Goal: Task Accomplishment & Management: Manage account settings

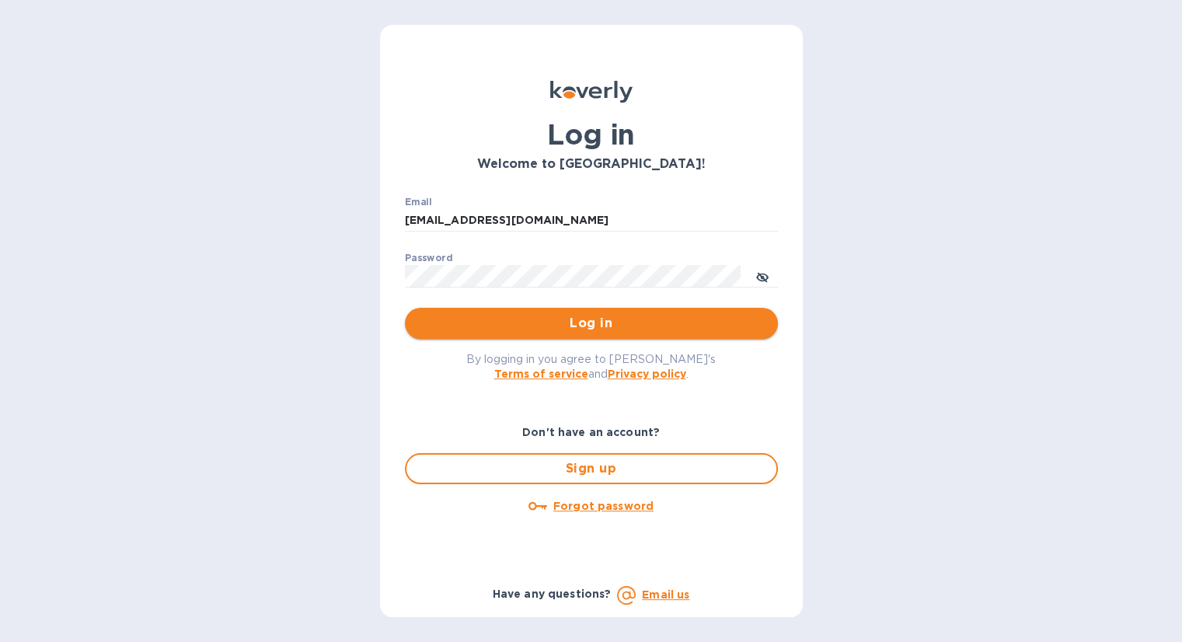
click at [560, 321] on span "Log in" at bounding box center [591, 323] width 348 height 19
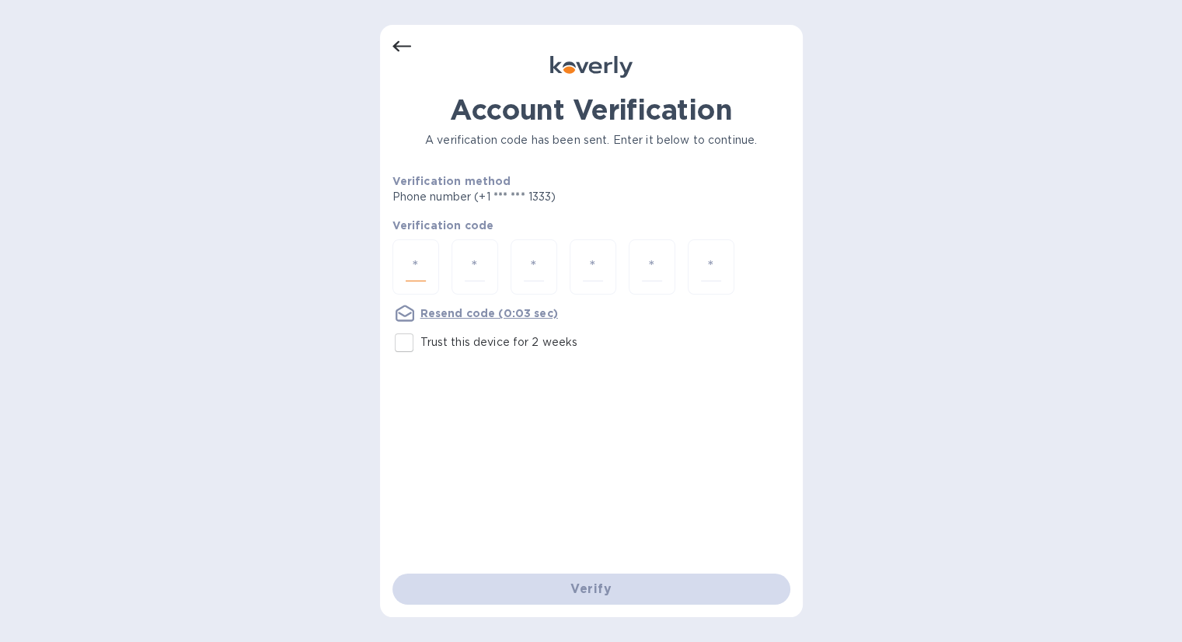
click at [426, 259] on input "number" at bounding box center [416, 267] width 20 height 29
type input "8"
type input "3"
type input "1"
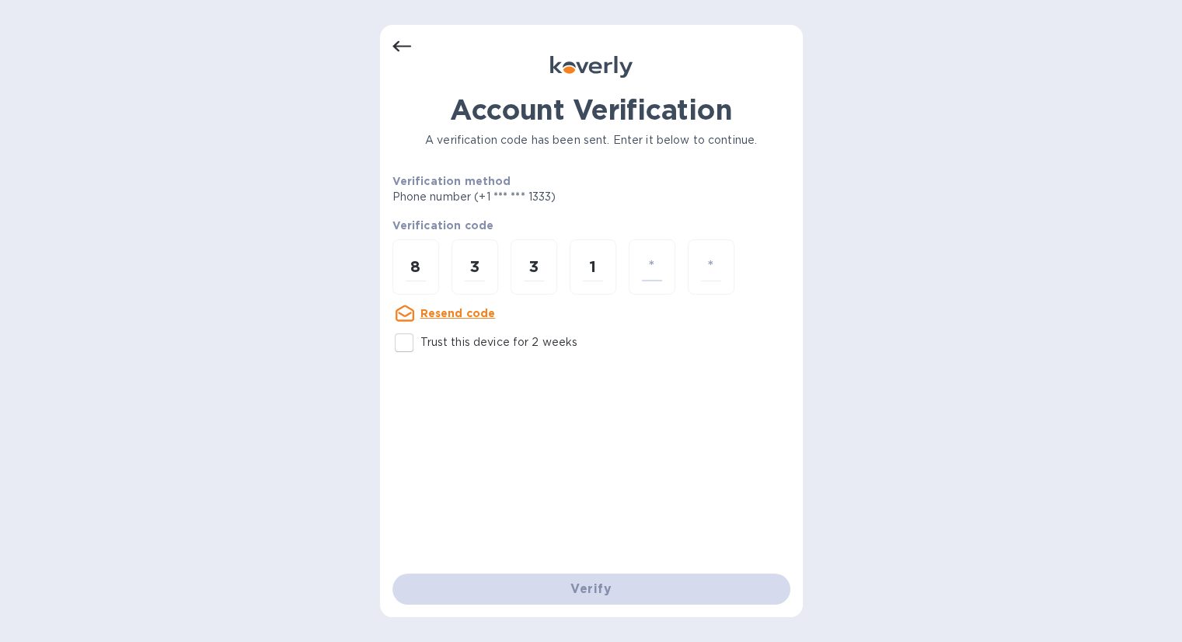
type input "5"
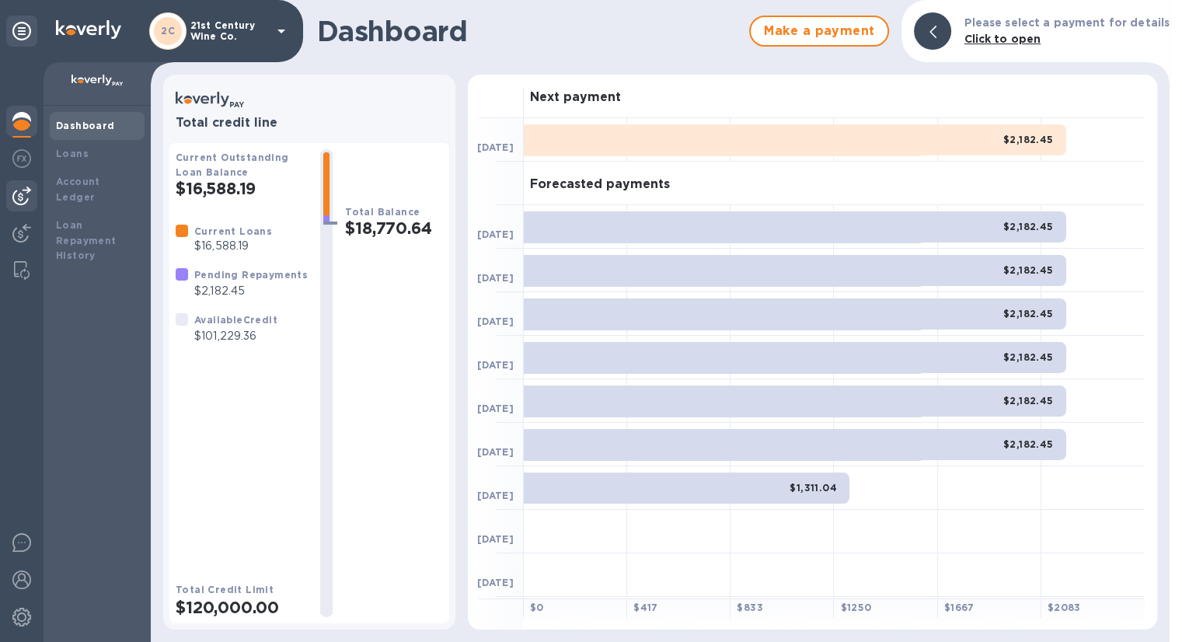
click at [28, 188] on img at bounding box center [21, 196] width 19 height 19
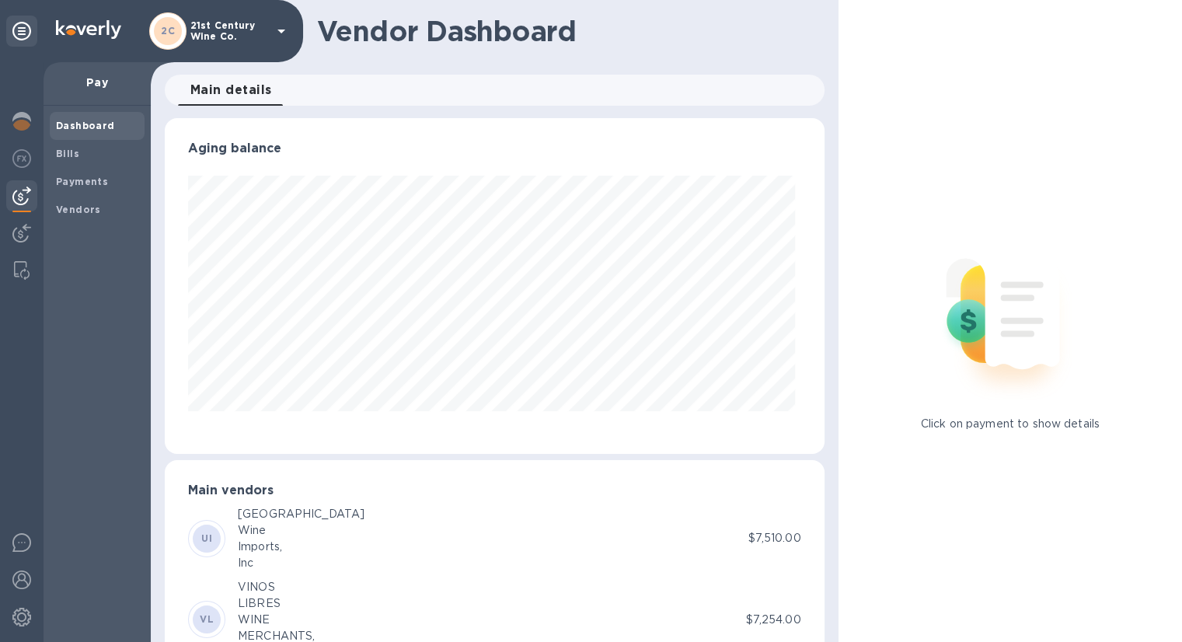
scroll to position [336, 653]
click at [64, 152] on b "Bills" at bounding box center [67, 154] width 23 height 12
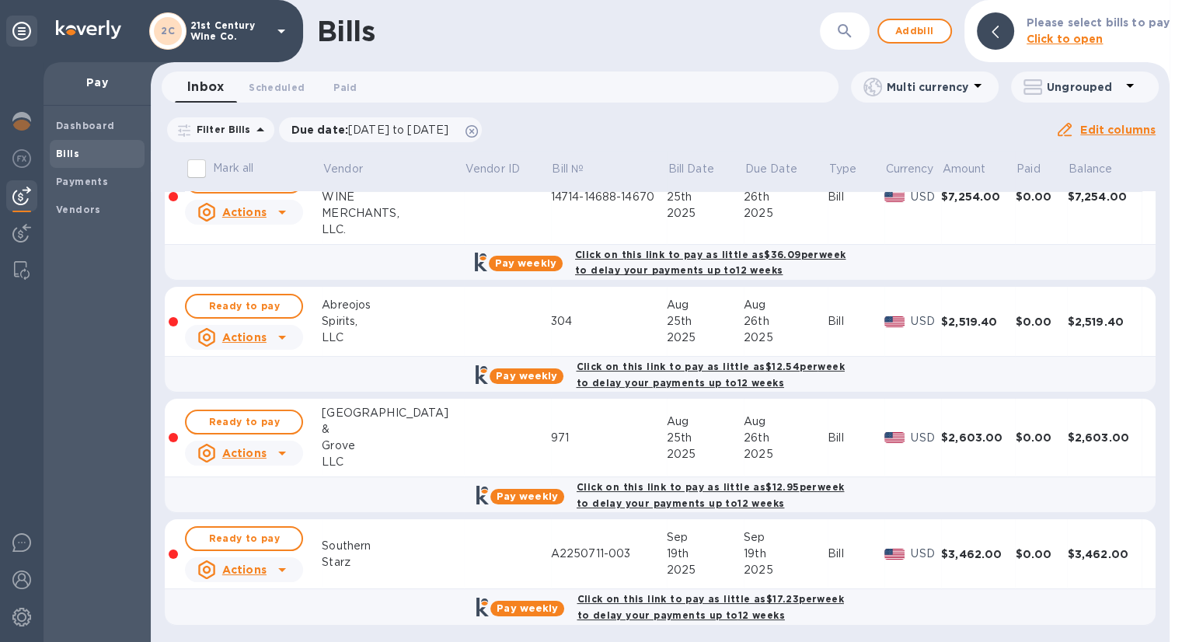
scroll to position [162, 0]
click at [282, 568] on icon at bounding box center [282, 570] width 8 height 4
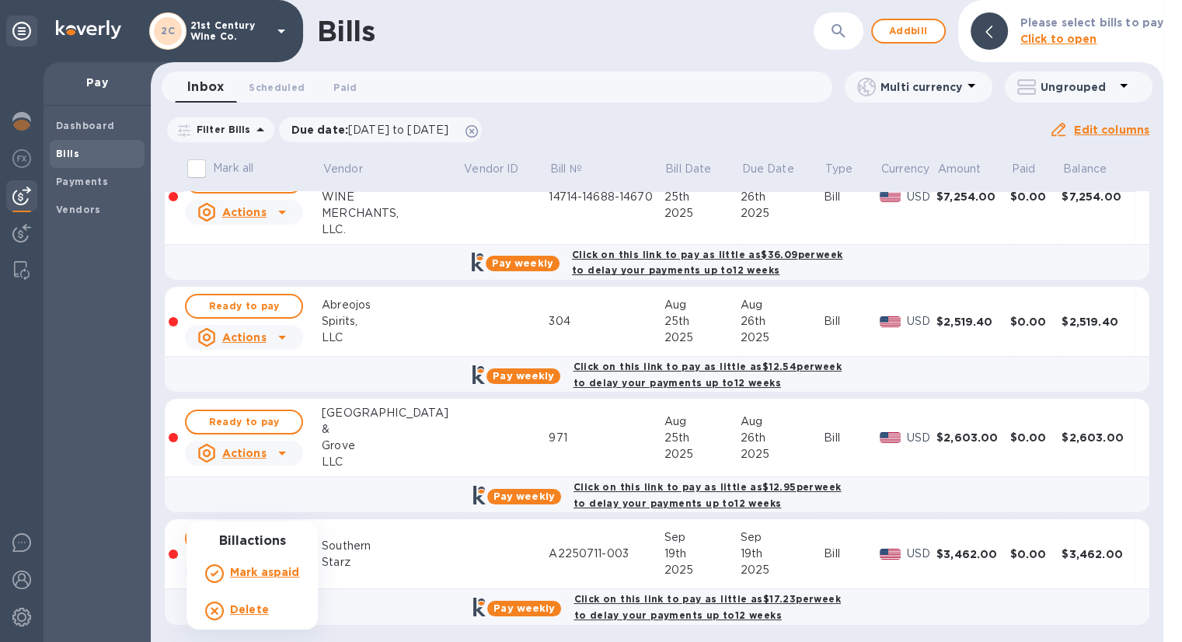
click at [407, 541] on div at bounding box center [591, 321] width 1182 height 642
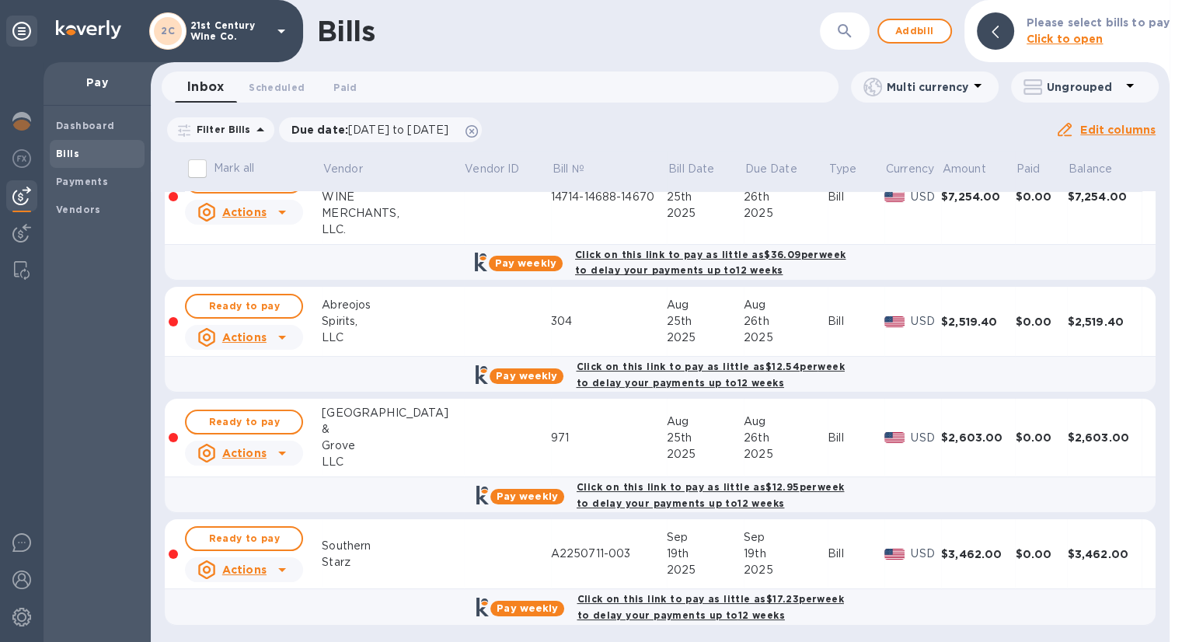
click at [572, 553] on div "A2250711-003" at bounding box center [609, 554] width 116 height 16
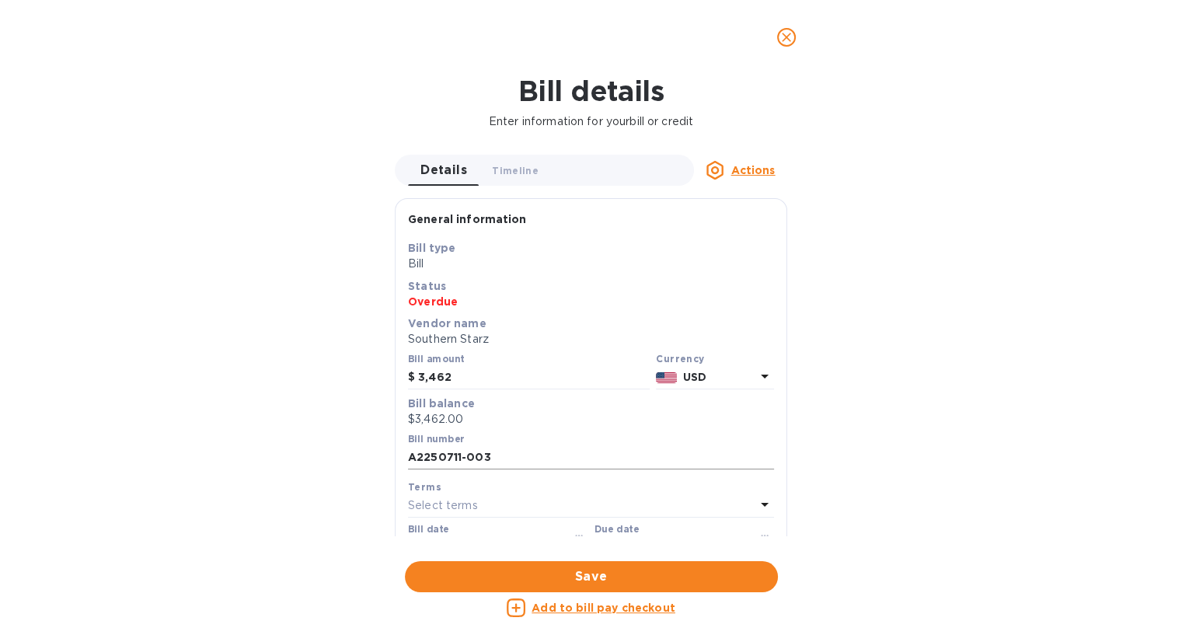
click at [499, 452] on input "A2250711-003" at bounding box center [591, 457] width 366 height 23
type input "A2250711-003,A2250916-002"
click at [460, 371] on input "3,462" at bounding box center [534, 377] width 232 height 23
drag, startPoint x: 460, startPoint y: 371, endPoint x: 411, endPoint y: 372, distance: 49.0
click at [411, 372] on div "$ 3,462" at bounding box center [529, 377] width 242 height 23
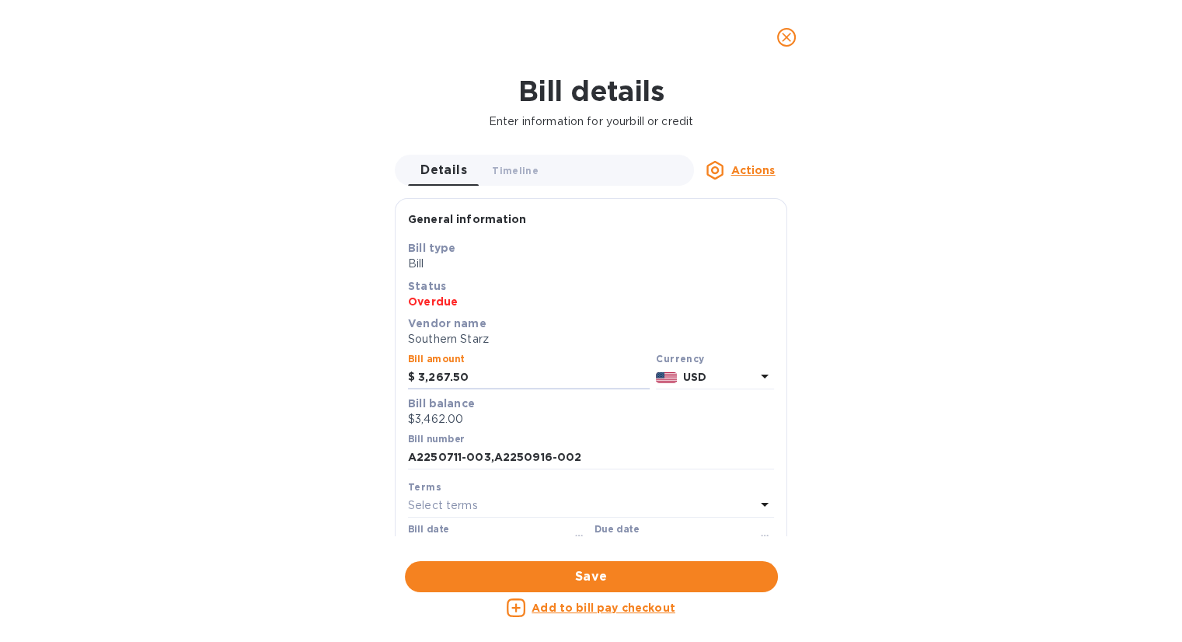
type input "3,267.50"
click at [656, 525] on div "Due date [DATE]" at bounding box center [685, 542] width 180 height 36
click at [630, 532] on label "Due date" at bounding box center [617, 529] width 44 height 9
click at [603, 568] on span "Save" at bounding box center [591, 576] width 348 height 19
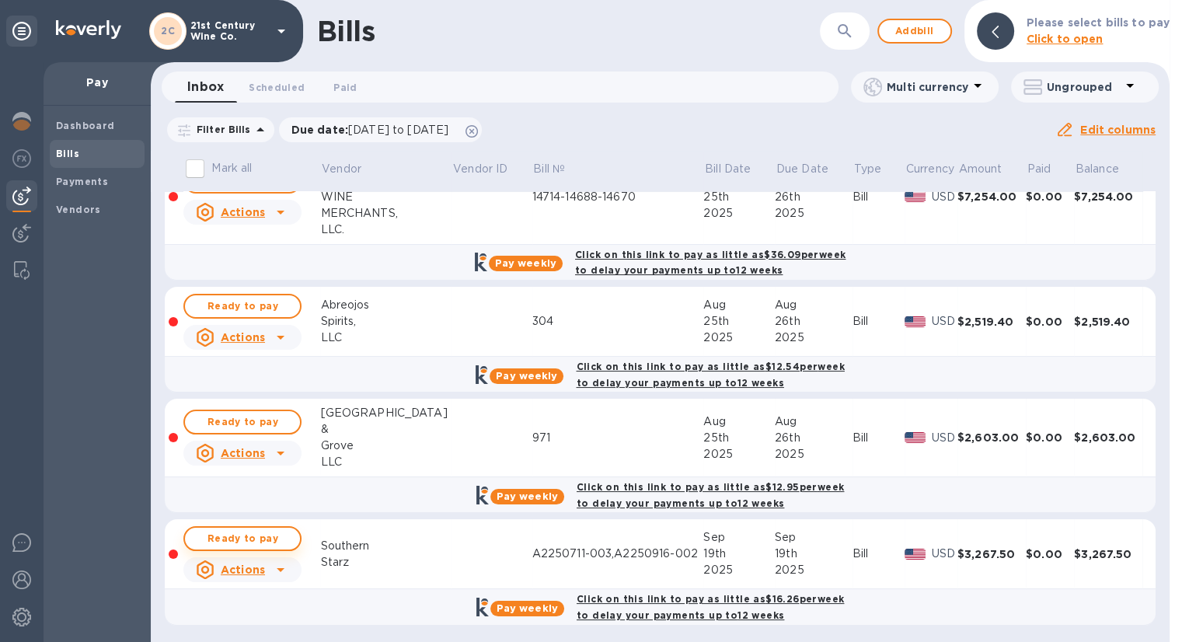
click at [283, 535] on span "Ready to pay" at bounding box center [242, 538] width 90 height 19
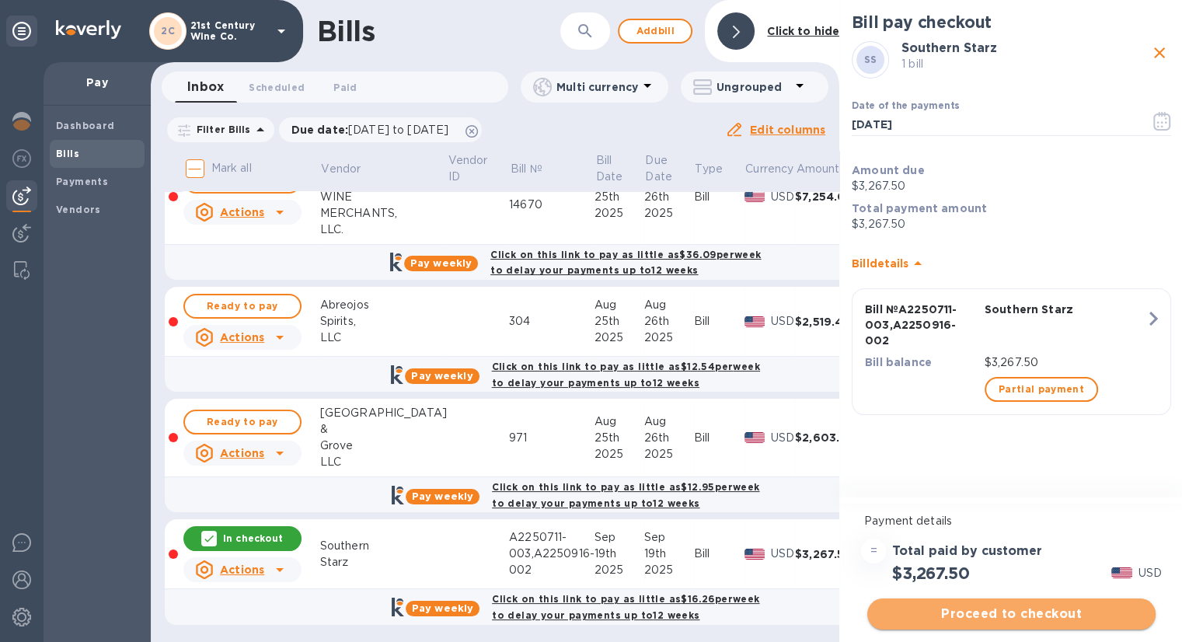
click at [969, 613] on span "Proceed to checkout" at bounding box center [1012, 614] width 264 height 19
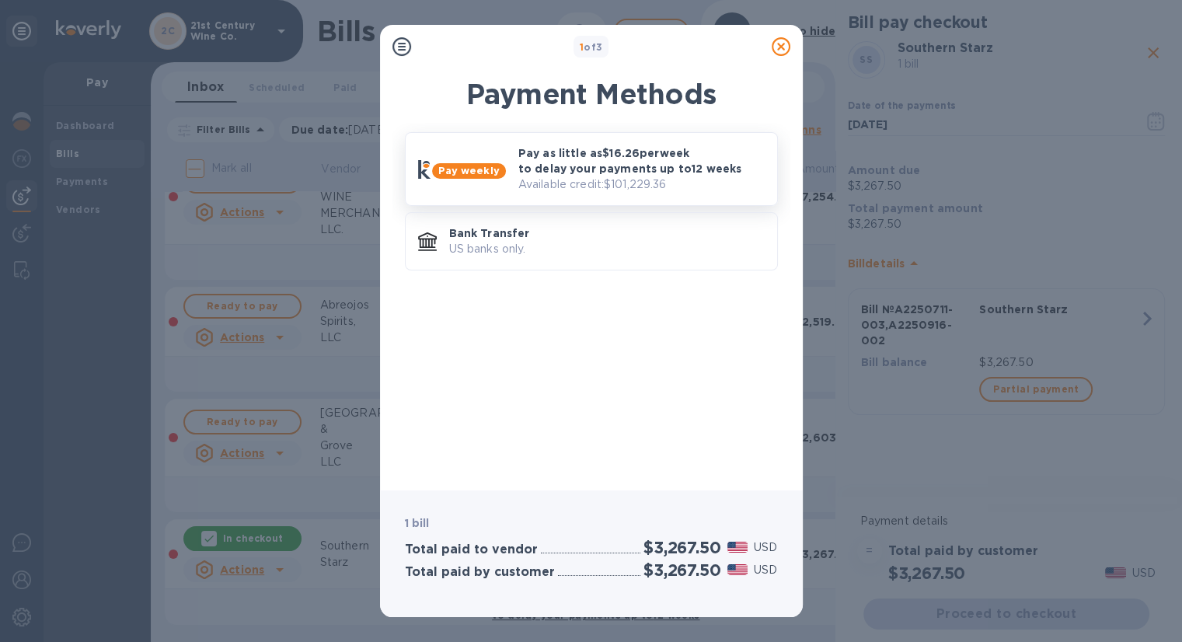
click at [598, 167] on p "Pay as little as $16.26 per week to delay your payments up to 12 weeks" at bounding box center [641, 160] width 246 height 31
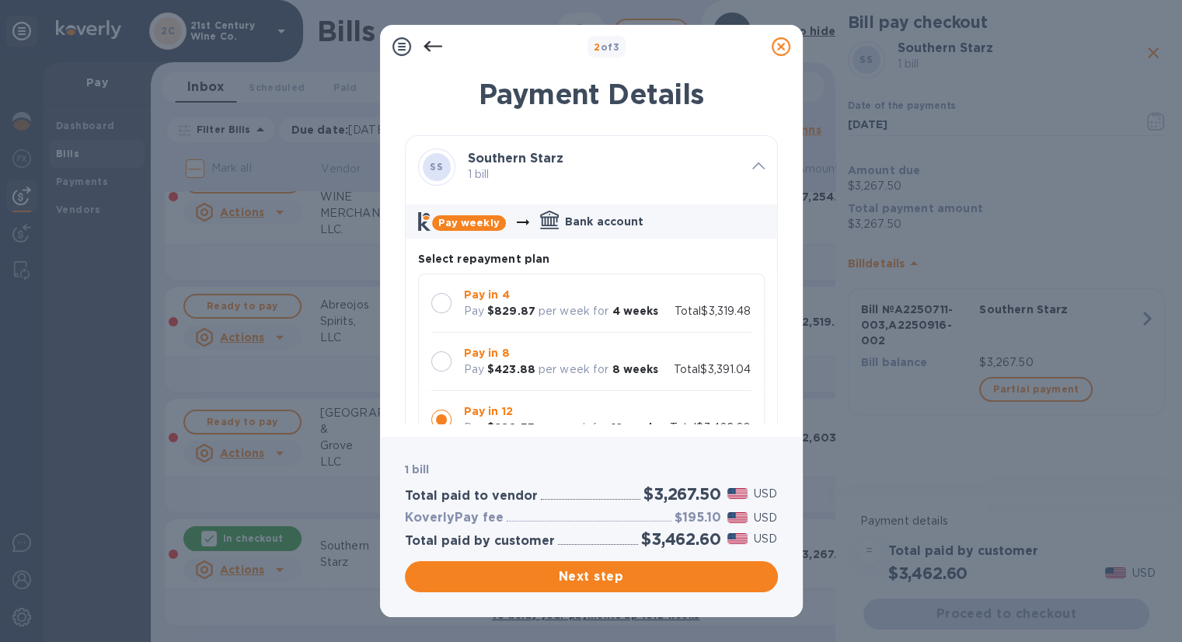
scroll to position [78, 0]
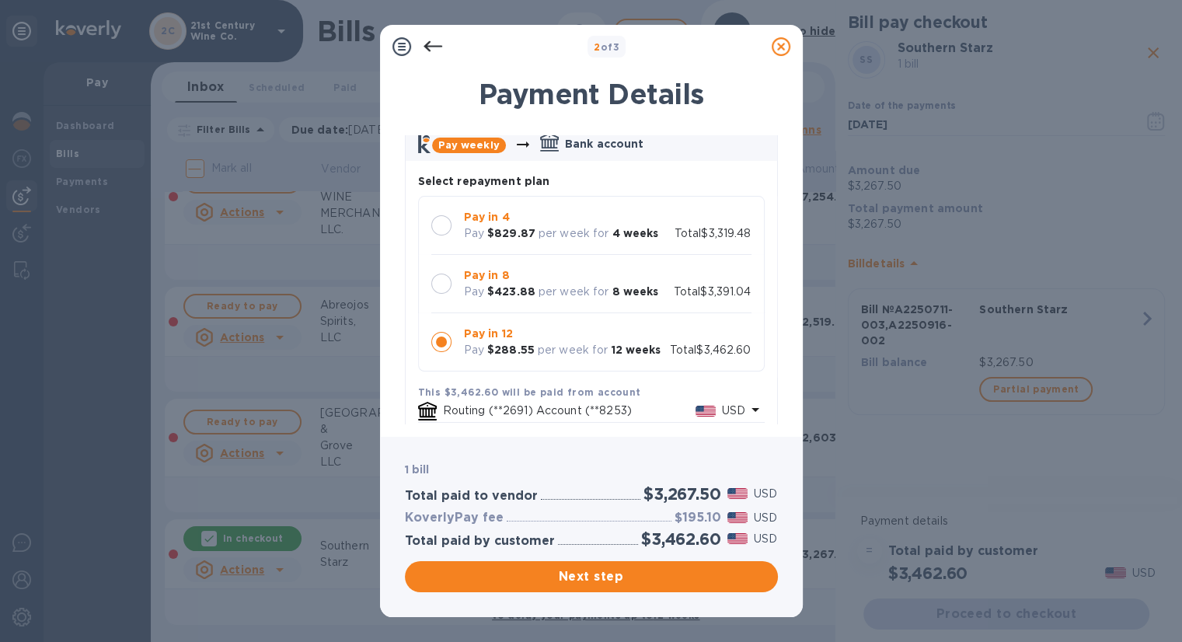
click at [446, 281] on div at bounding box center [441, 284] width 20 height 20
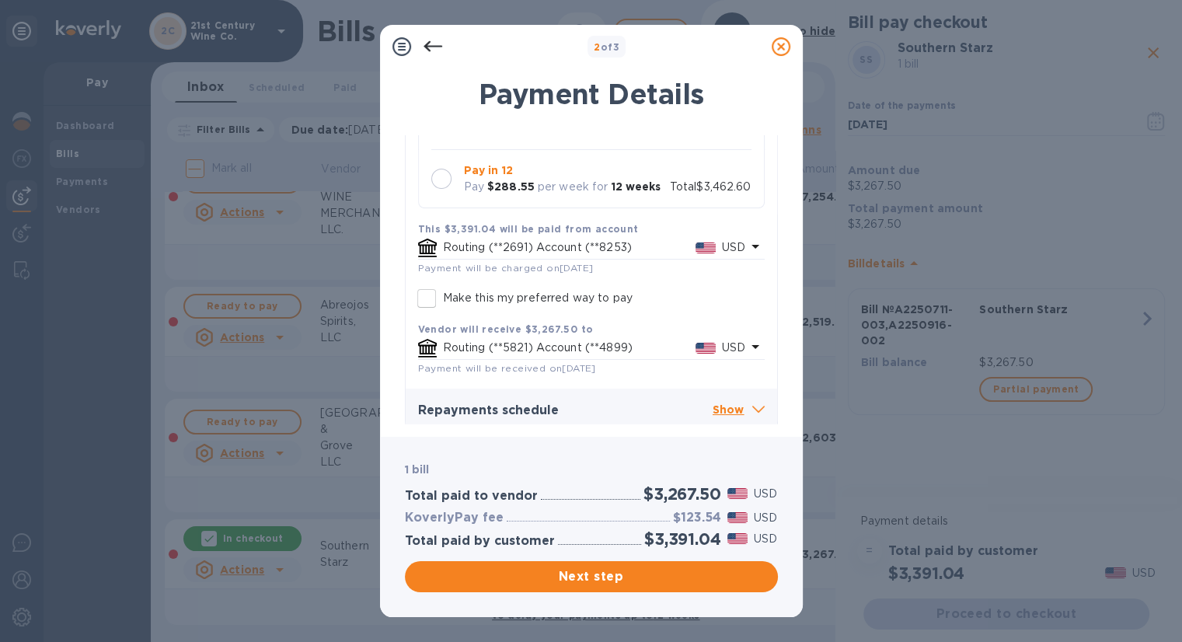
scroll to position [251, 0]
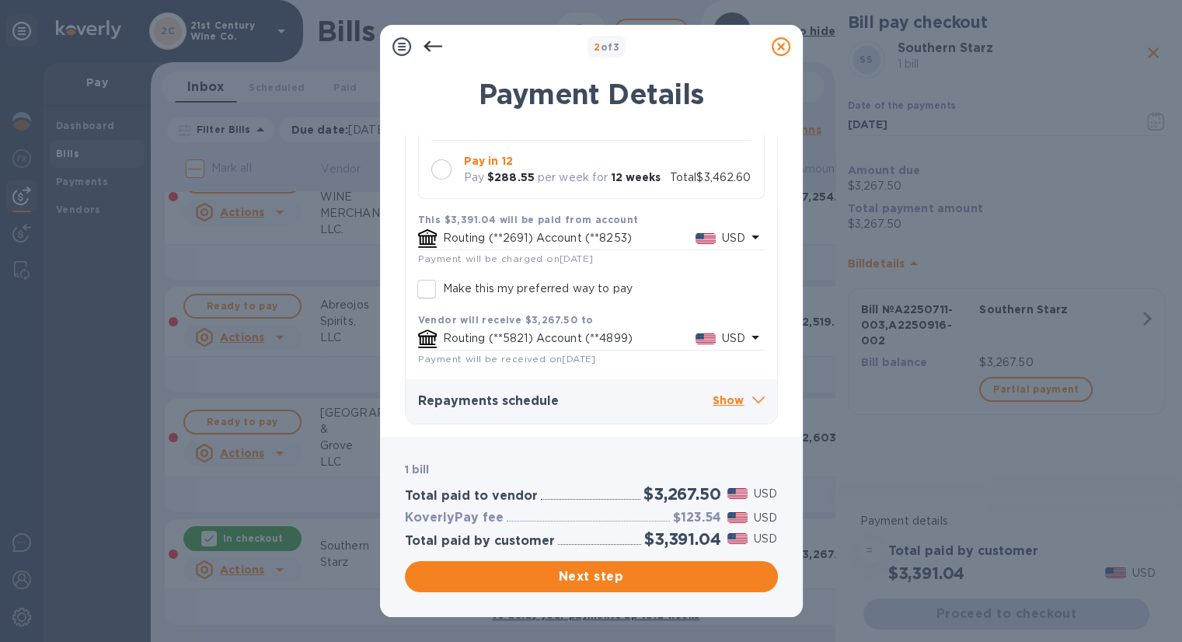
click at [734, 399] on p "Show" at bounding box center [739, 401] width 52 height 19
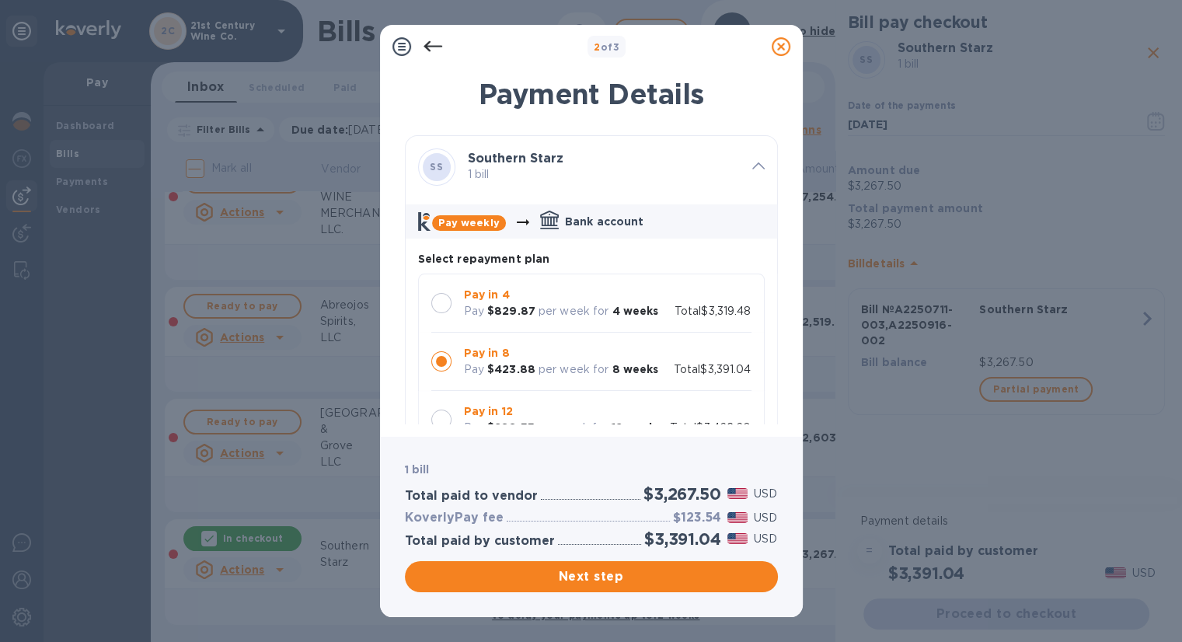
scroll to position [0, 0]
click at [432, 41] on icon at bounding box center [433, 46] width 19 height 19
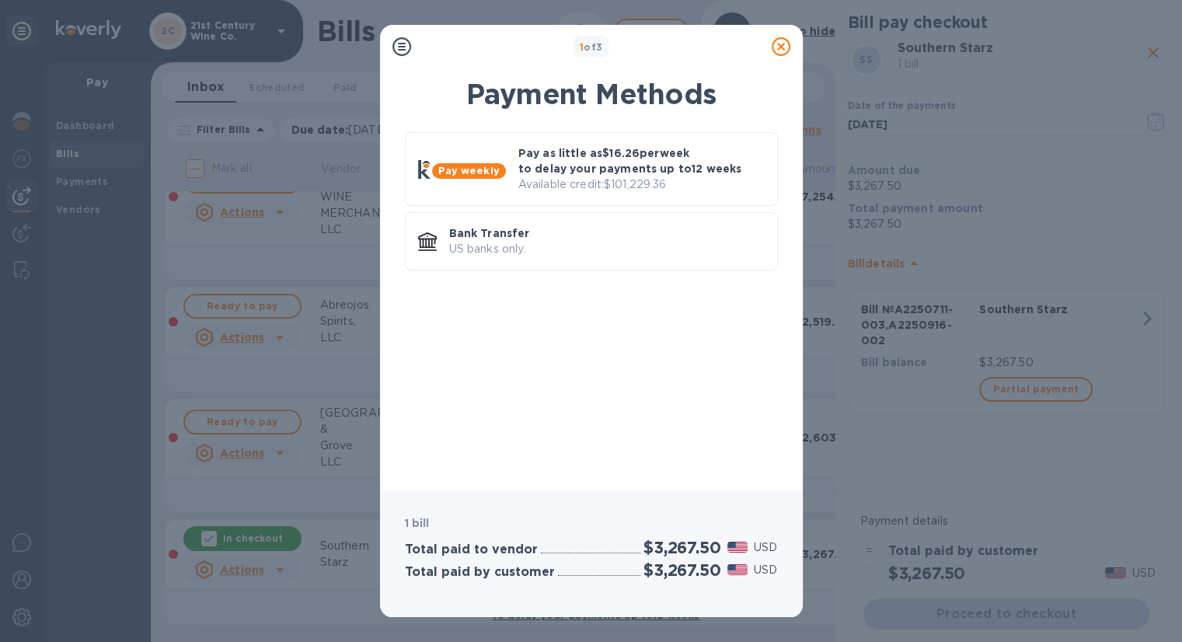
click at [783, 47] on icon at bounding box center [781, 46] width 19 height 19
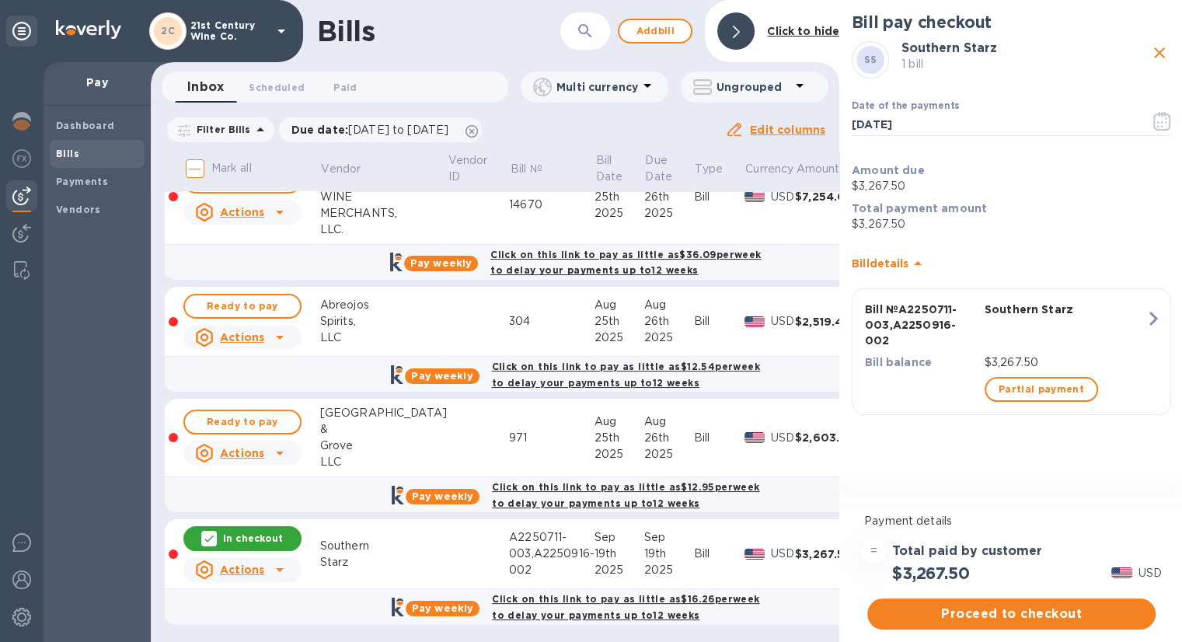
click at [256, 537] on p "In checkout" at bounding box center [253, 538] width 60 height 13
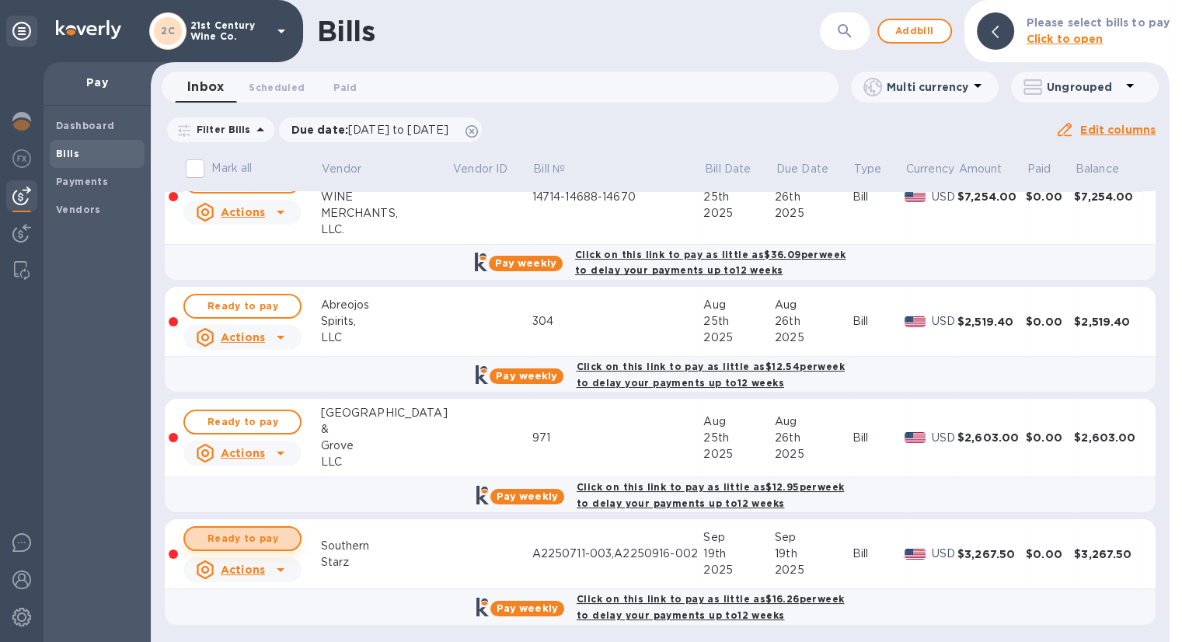
click at [269, 533] on span "Ready to pay" at bounding box center [242, 538] width 90 height 19
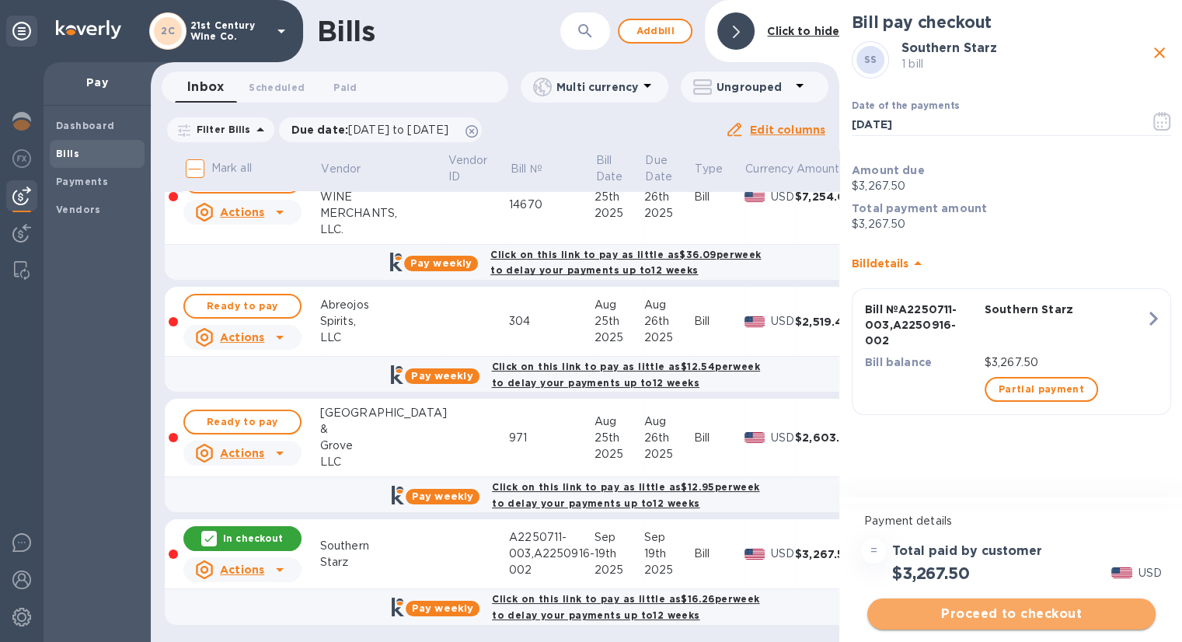
click at [965, 616] on span "Proceed to checkout" at bounding box center [1012, 614] width 264 height 19
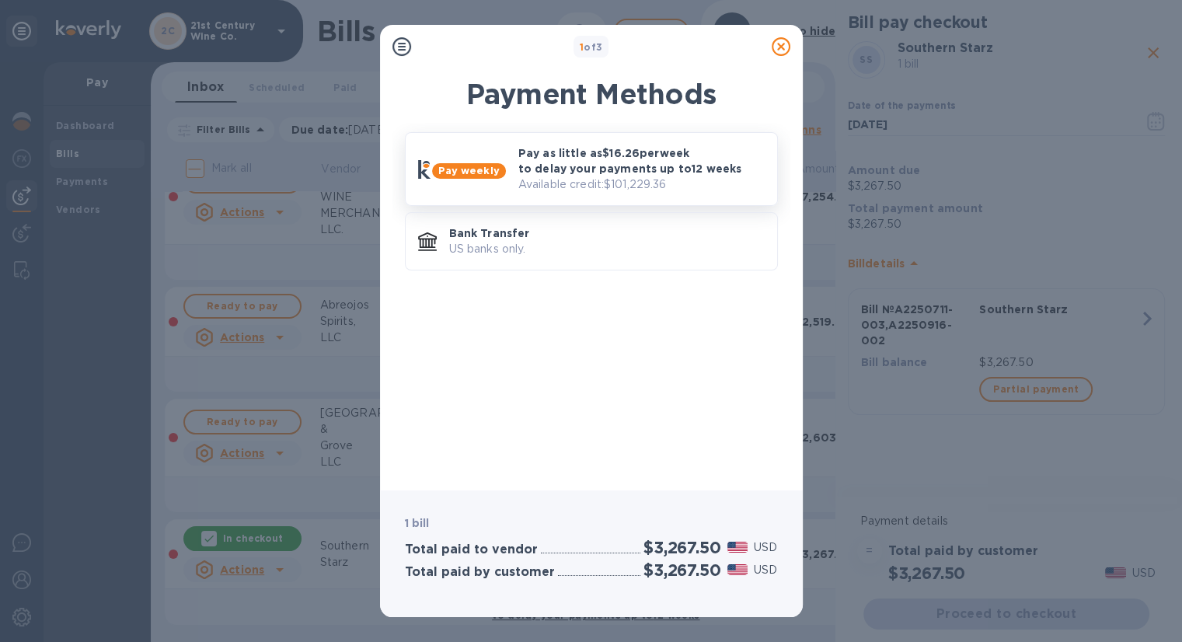
click at [613, 172] on p "Pay as little as $16.26 per week to delay your payments up to 12 weeks" at bounding box center [641, 160] width 246 height 31
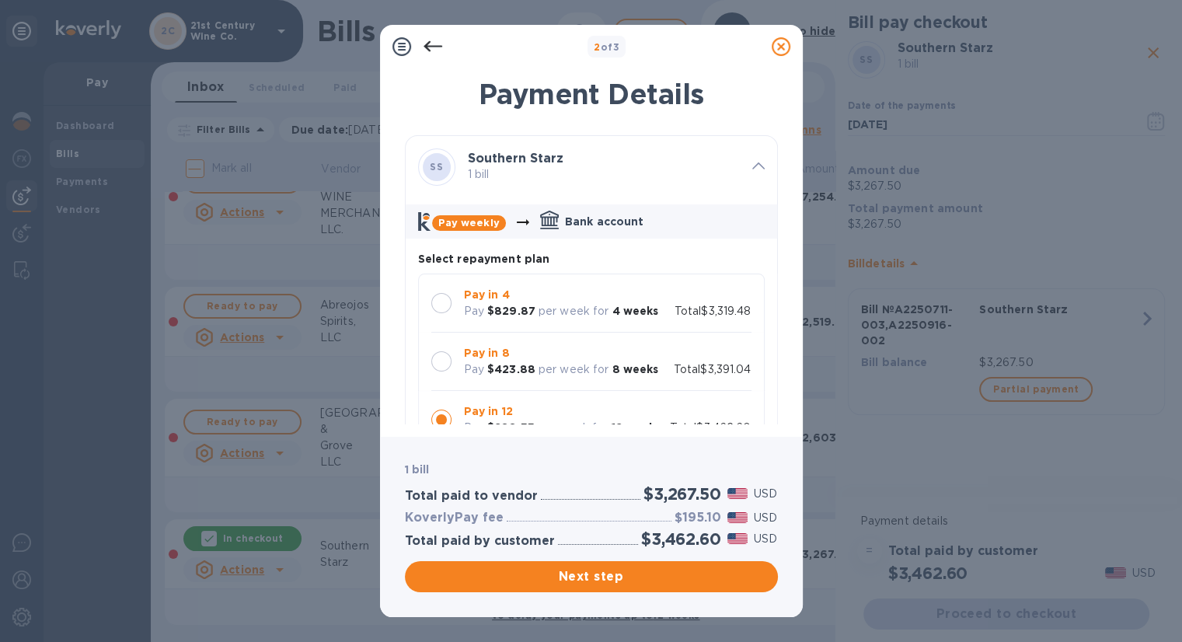
click at [783, 41] on icon at bounding box center [781, 46] width 19 height 19
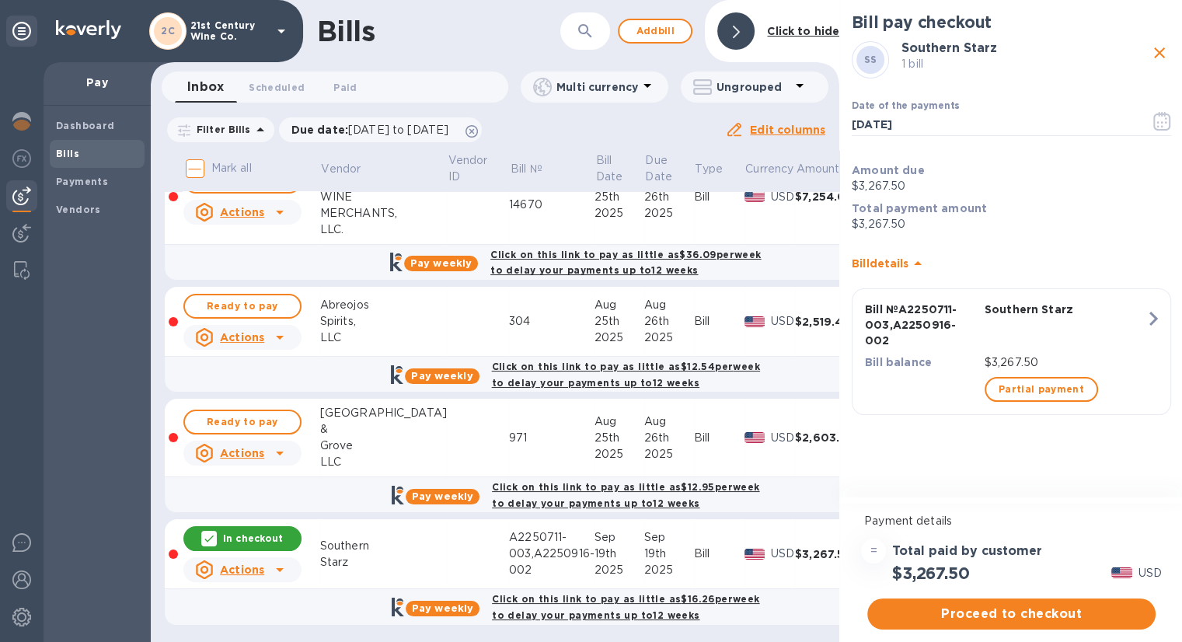
click at [1159, 50] on icon "close" at bounding box center [1159, 53] width 19 height 19
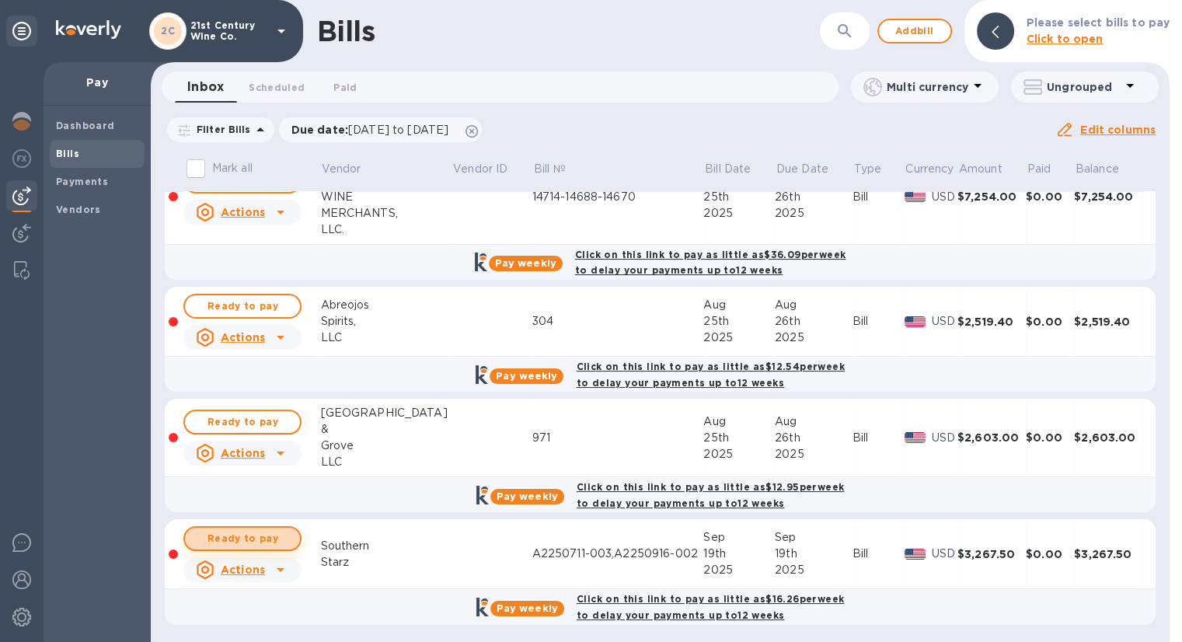
click at [288, 534] on span "Ready to pay" at bounding box center [242, 538] width 90 height 19
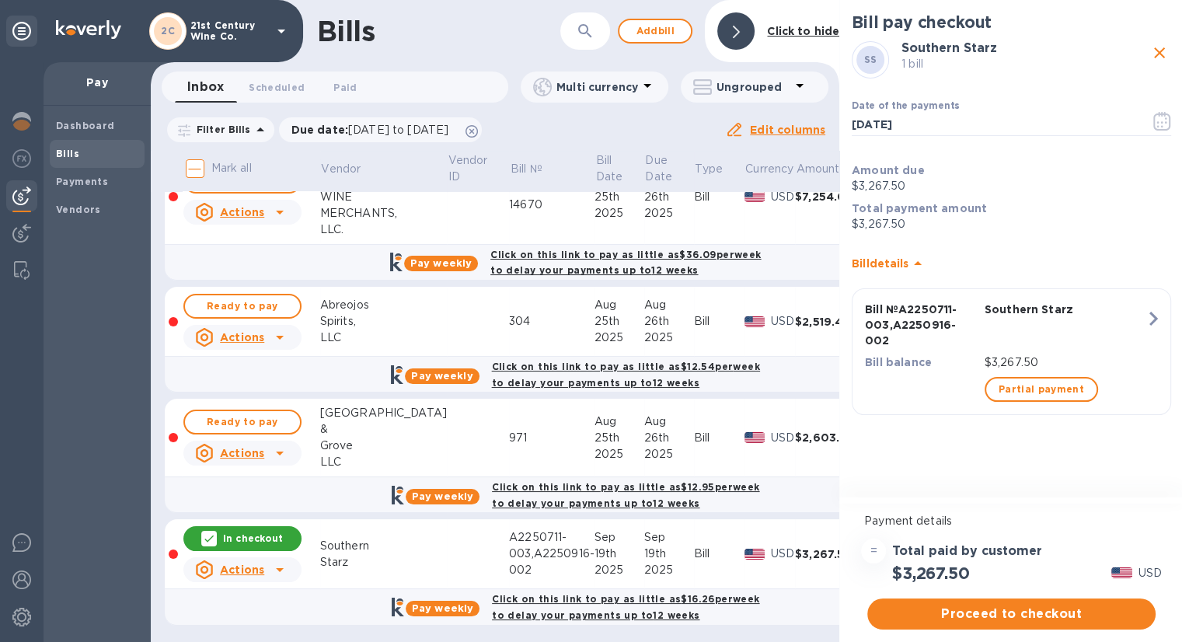
click at [1001, 615] on span "Proceed to checkout" at bounding box center [1012, 614] width 264 height 19
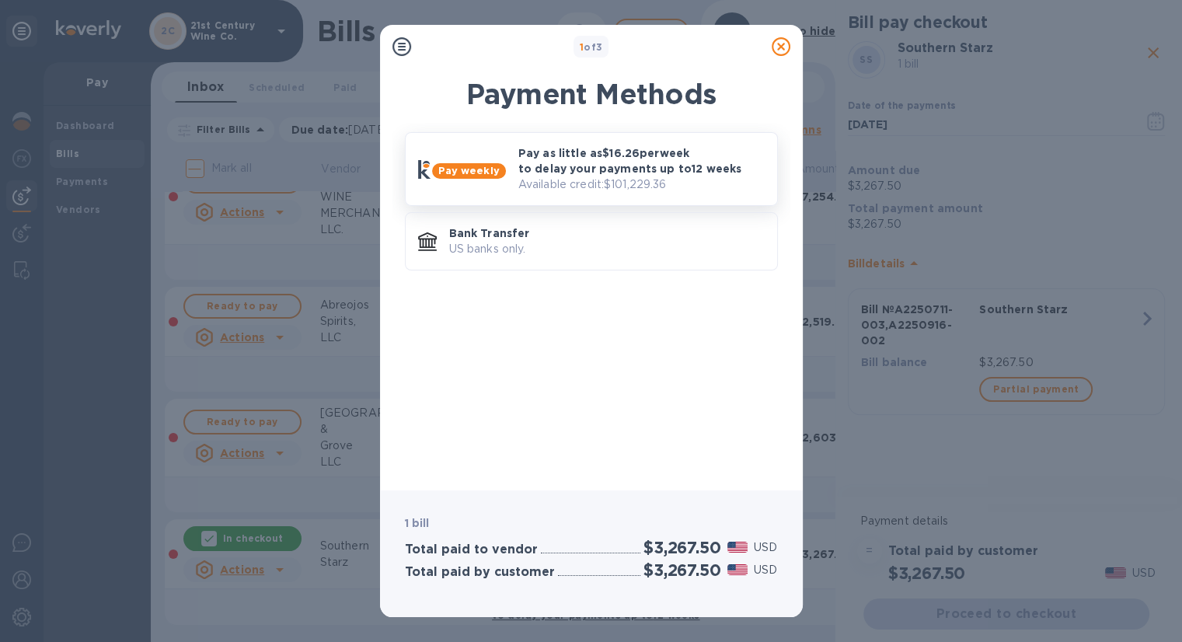
click at [568, 159] on p "Pay as little as $16.26 per week to delay your payments up to 12 weeks" at bounding box center [641, 160] width 246 height 31
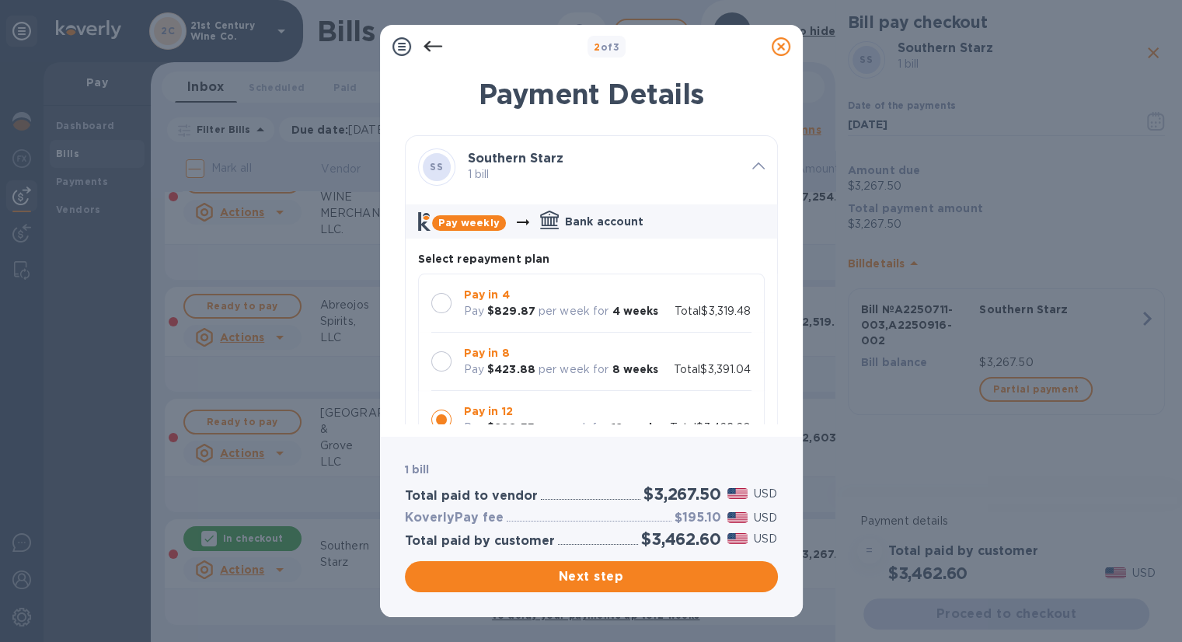
scroll to position [78, 0]
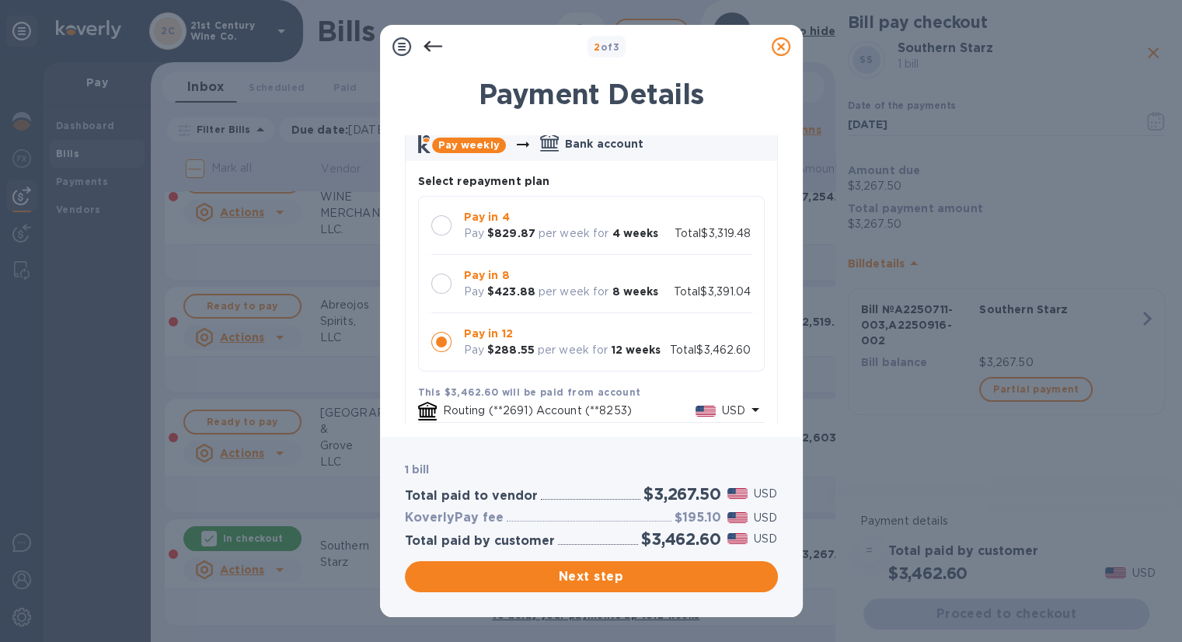
click at [442, 284] on div at bounding box center [441, 284] width 20 height 20
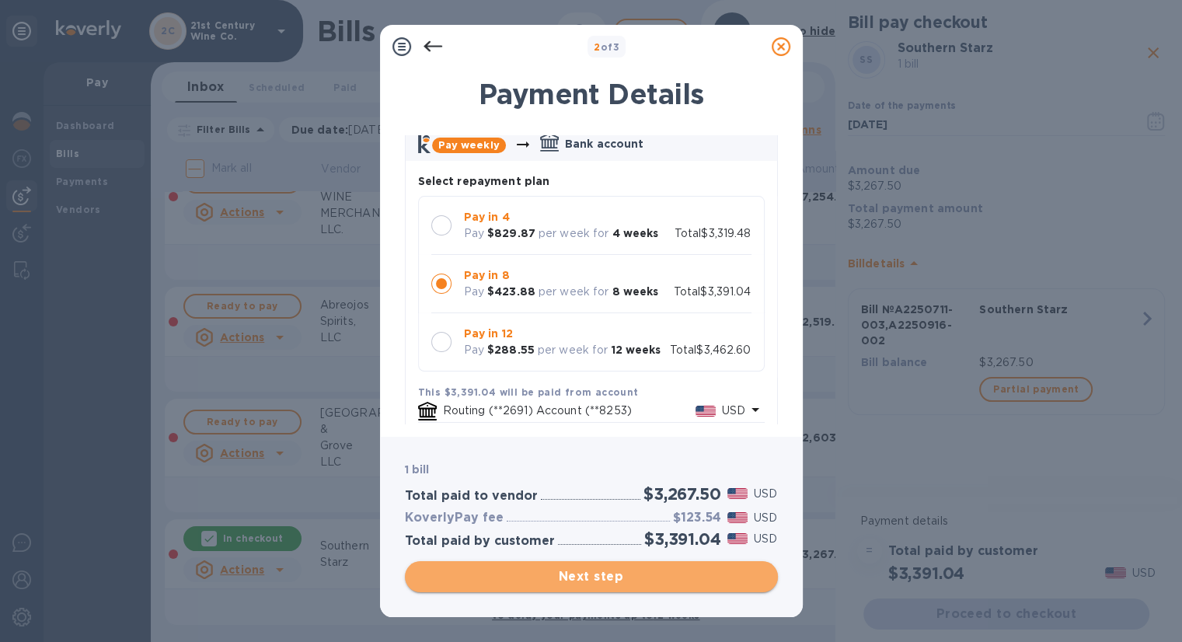
click at [608, 578] on span "Next step" at bounding box center [591, 576] width 348 height 19
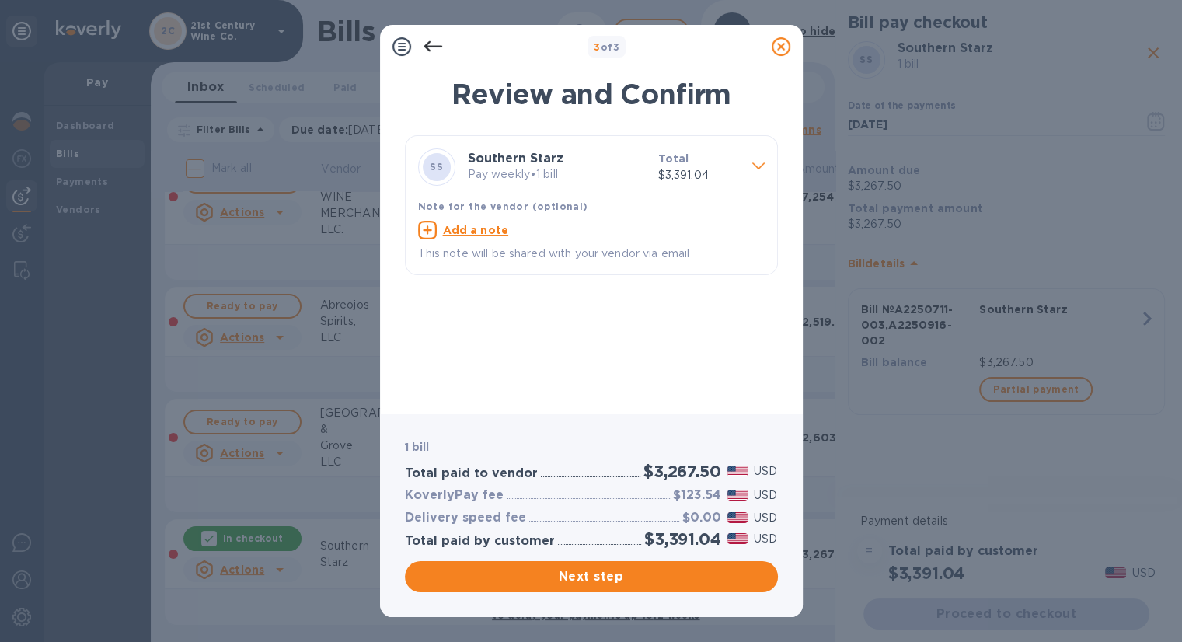
scroll to position [0, 0]
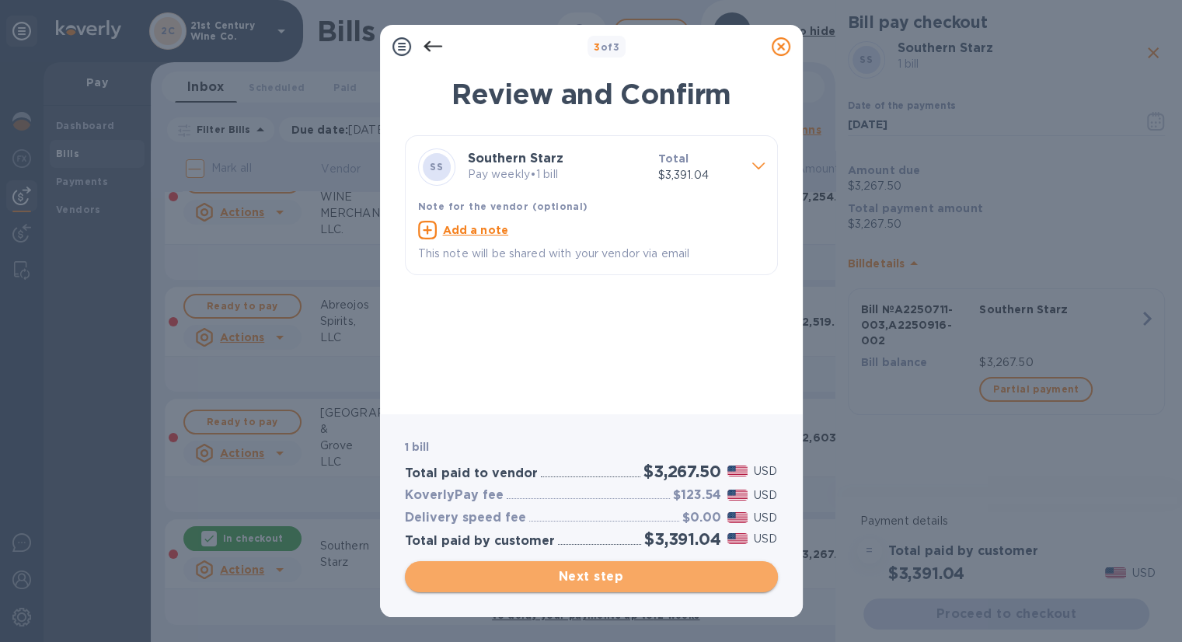
click at [572, 576] on span "Next step" at bounding box center [591, 576] width 348 height 19
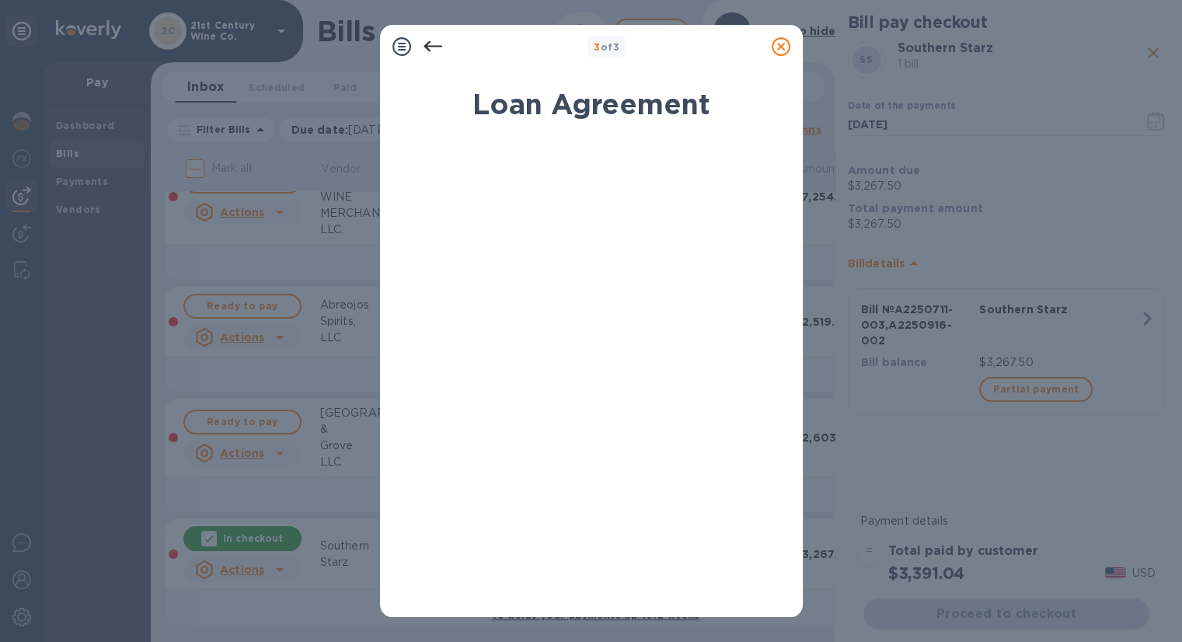
scroll to position [227, 0]
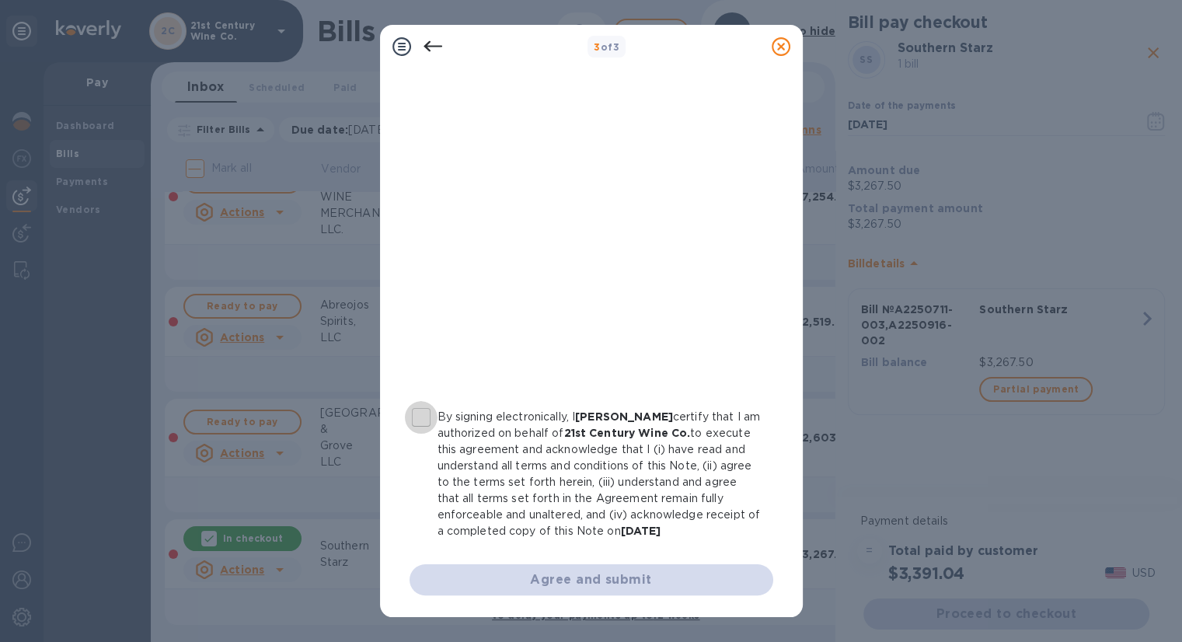
click at [423, 416] on input "By signing electronically, I [PERSON_NAME] certify that I am authorized on beha…" at bounding box center [421, 417] width 33 height 33
checkbox input "true"
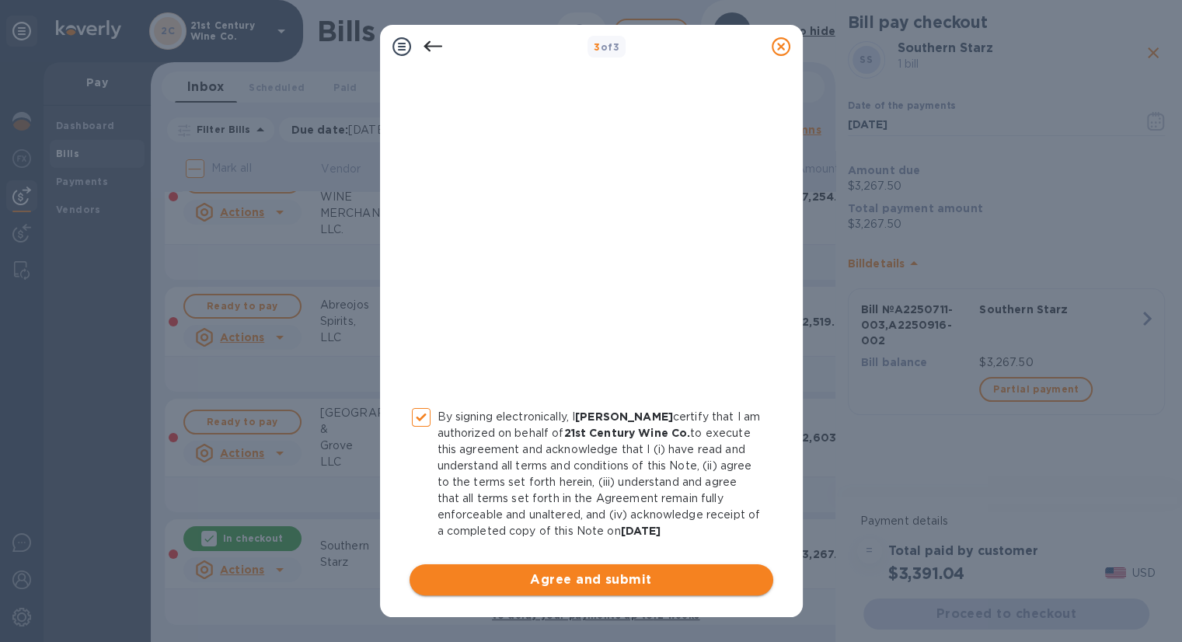
click at [575, 579] on span "Agree and submit" at bounding box center [591, 580] width 339 height 19
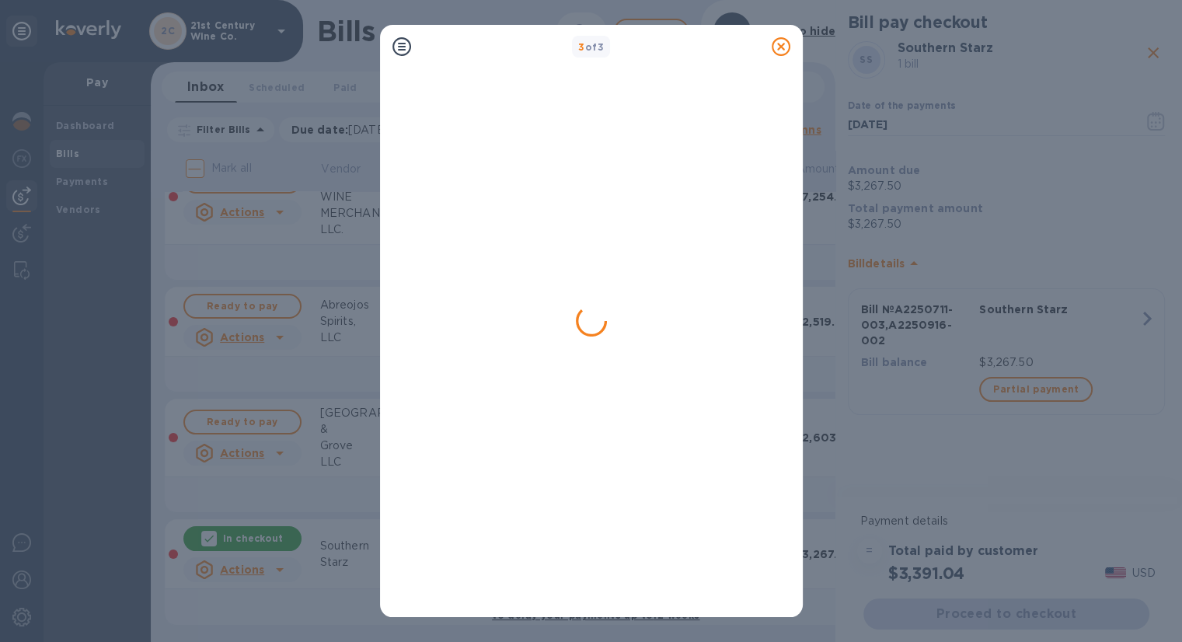
scroll to position [0, 0]
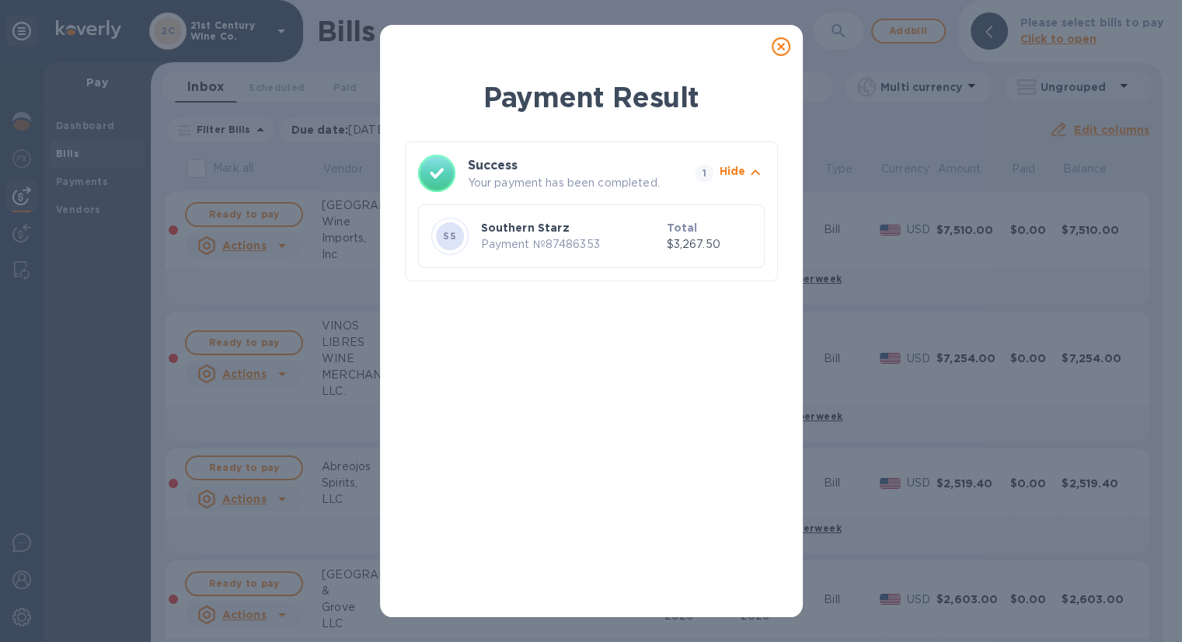
click at [774, 53] on icon at bounding box center [781, 46] width 19 height 19
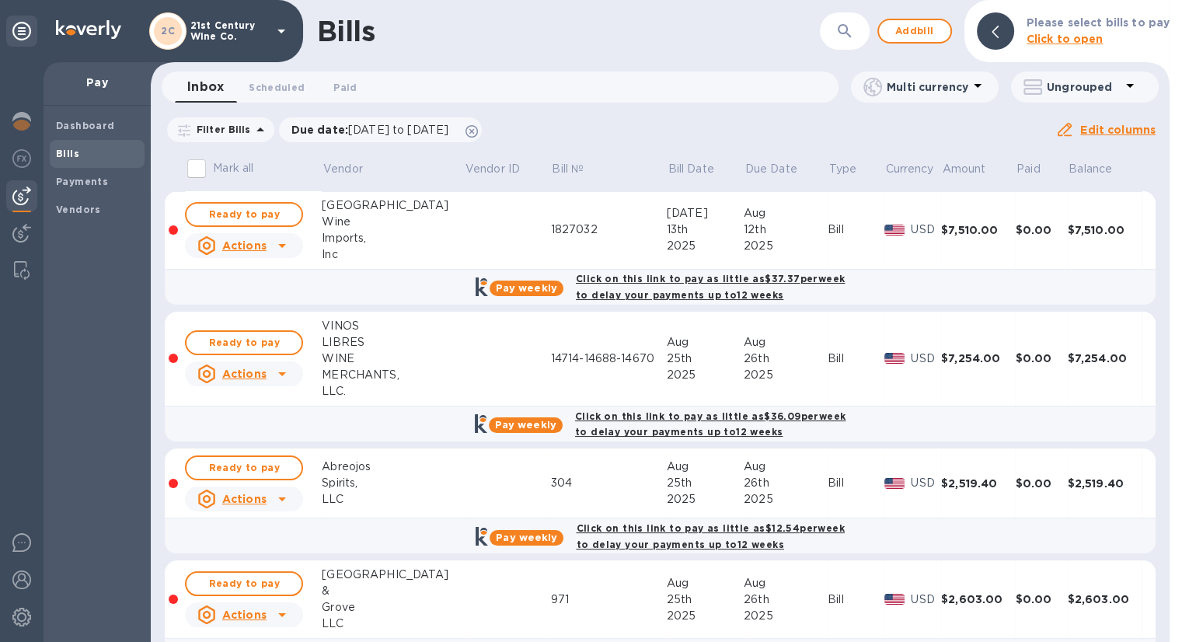
click at [22, 190] on img at bounding box center [21, 196] width 19 height 19
click at [90, 120] on b "Dashboard" at bounding box center [85, 126] width 59 height 12
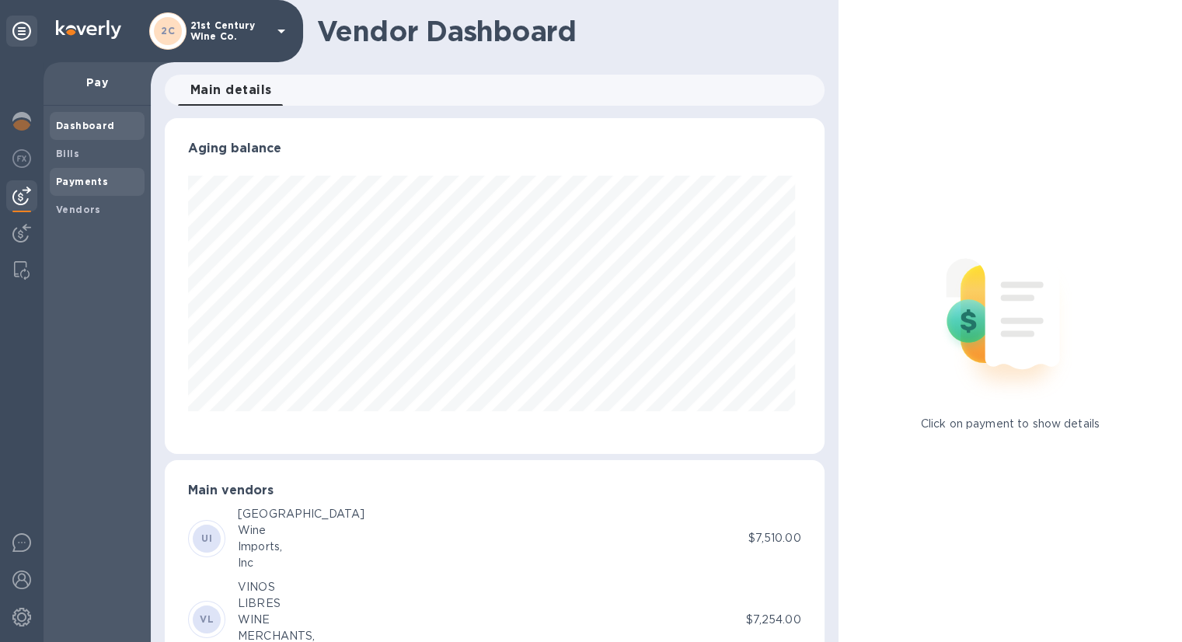
click at [87, 180] on b "Payments" at bounding box center [82, 182] width 52 height 12
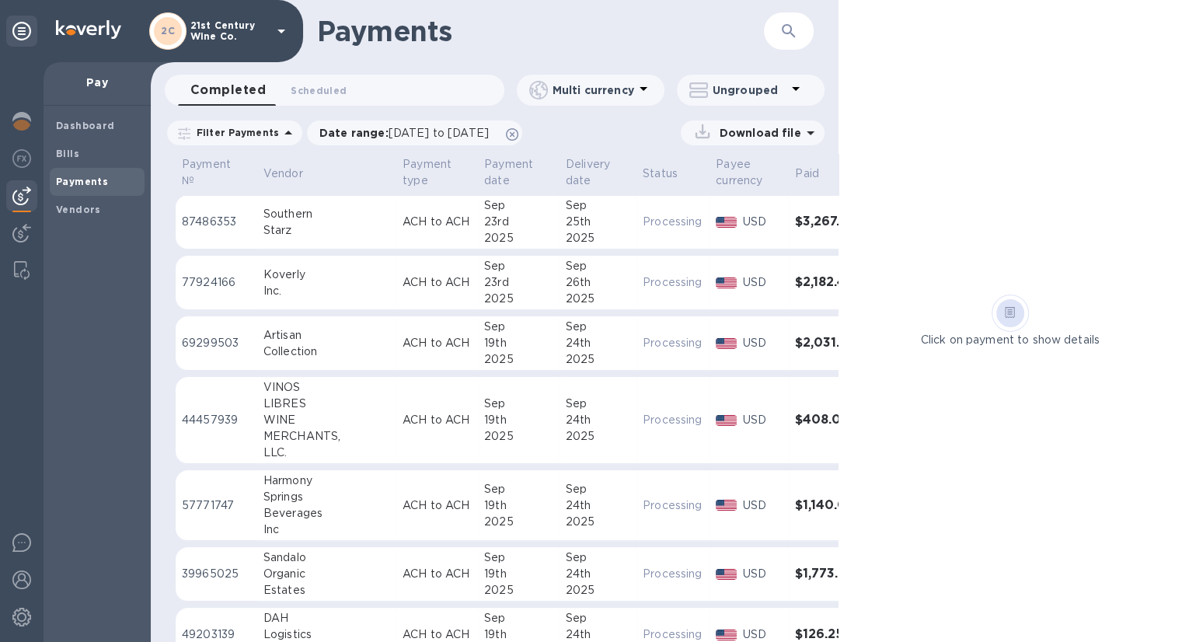
click at [285, 222] on div "Starz" at bounding box center [327, 230] width 127 height 16
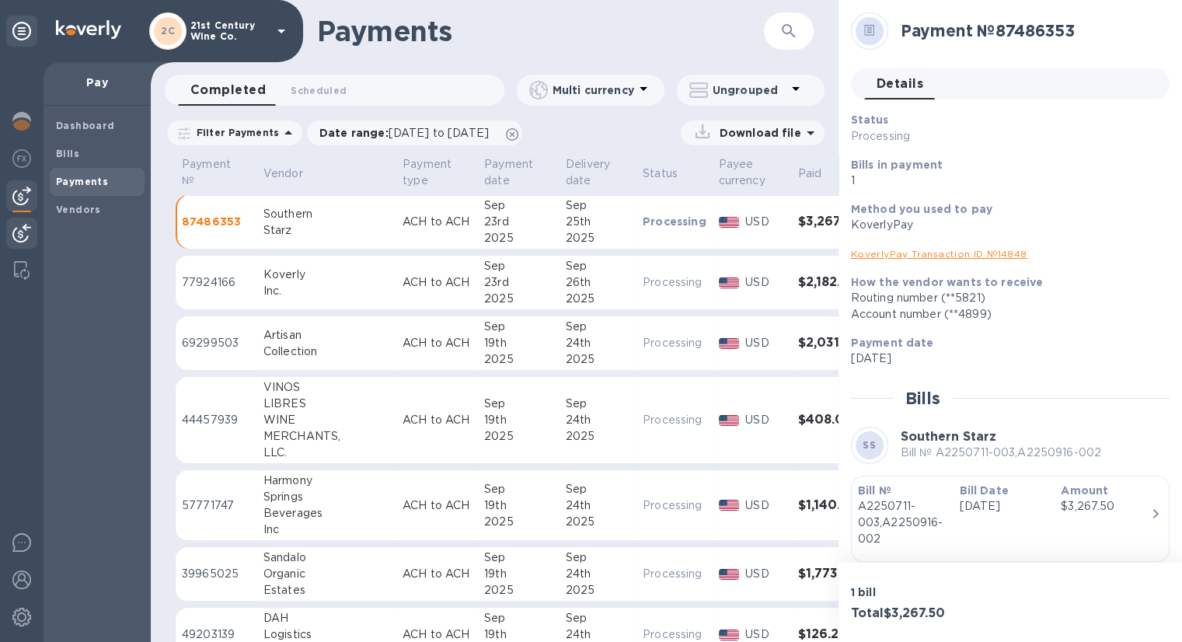
click at [22, 227] on img at bounding box center [21, 233] width 19 height 19
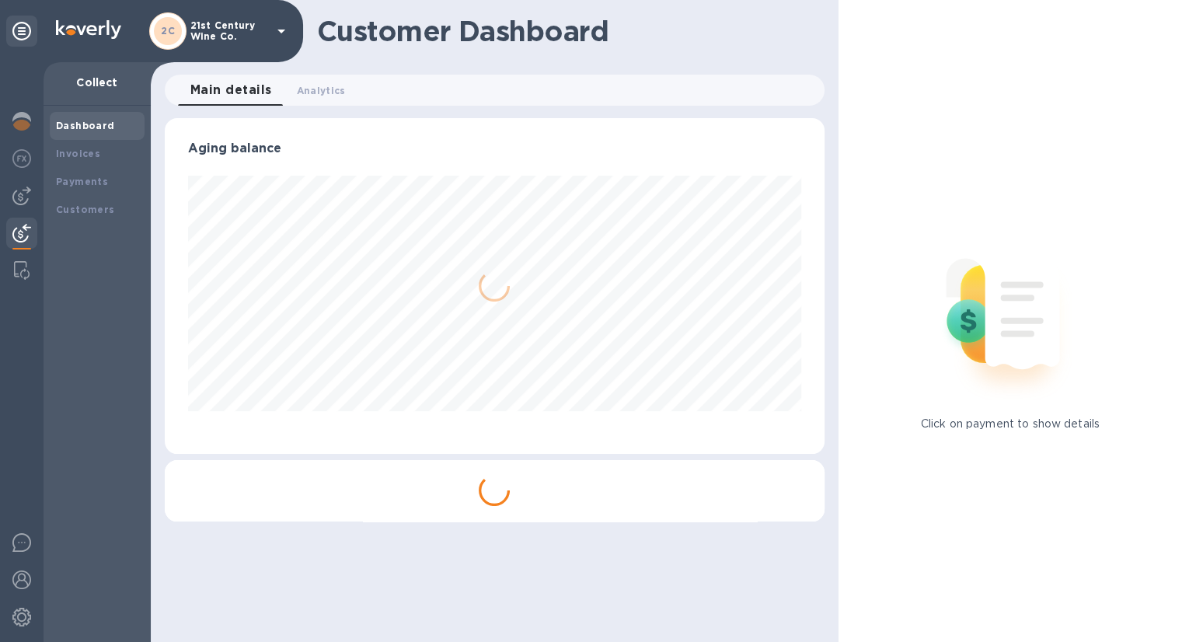
scroll to position [336, 659]
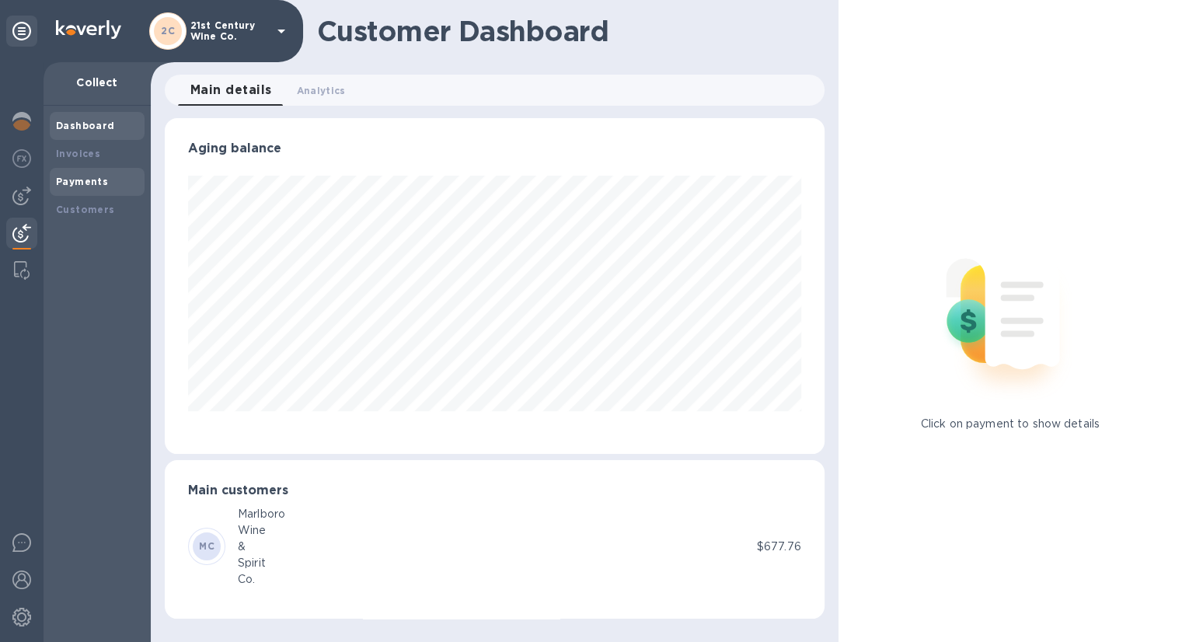
click at [104, 174] on div "Payments" at bounding box center [97, 182] width 82 height 16
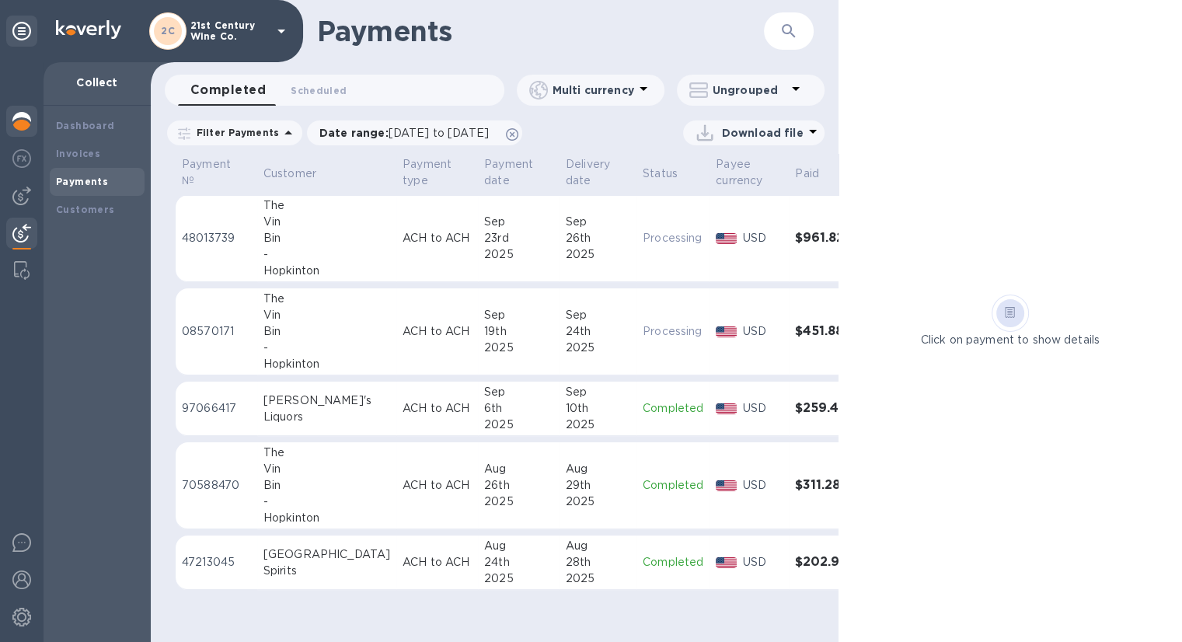
click at [20, 124] on img at bounding box center [21, 121] width 19 height 19
